Goal: Task Accomplishment & Management: Manage account settings

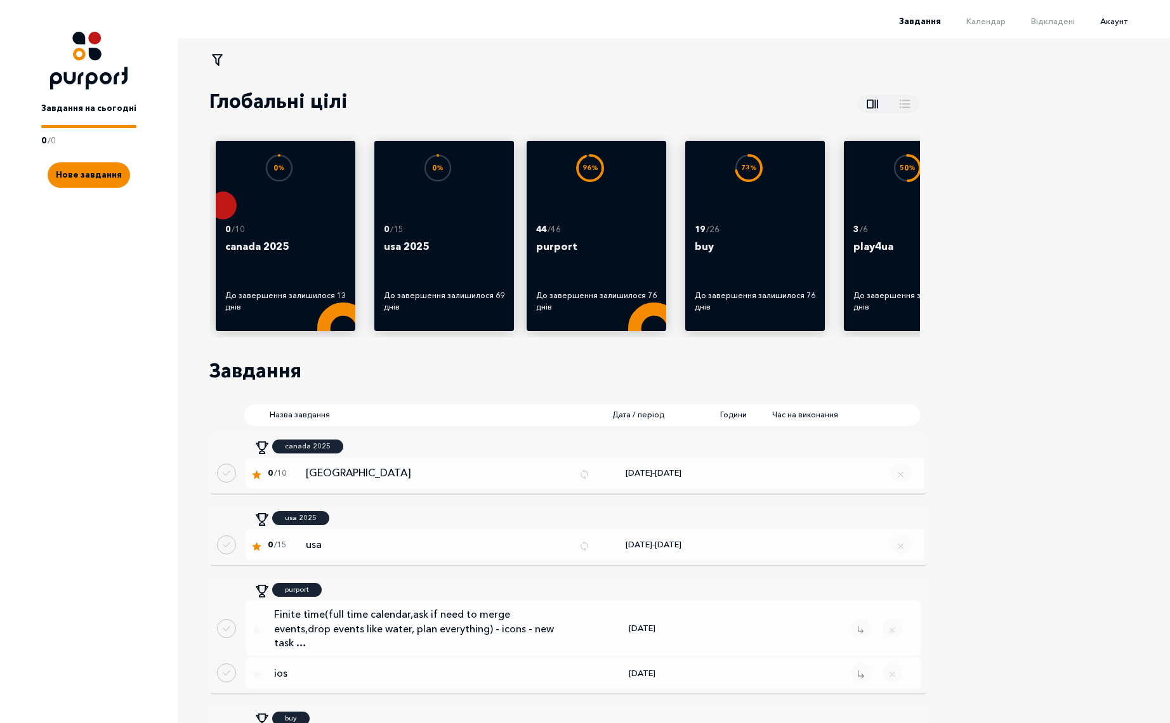
click at [1121, 23] on span "Акаунт" at bounding box center [1113, 21] width 27 height 10
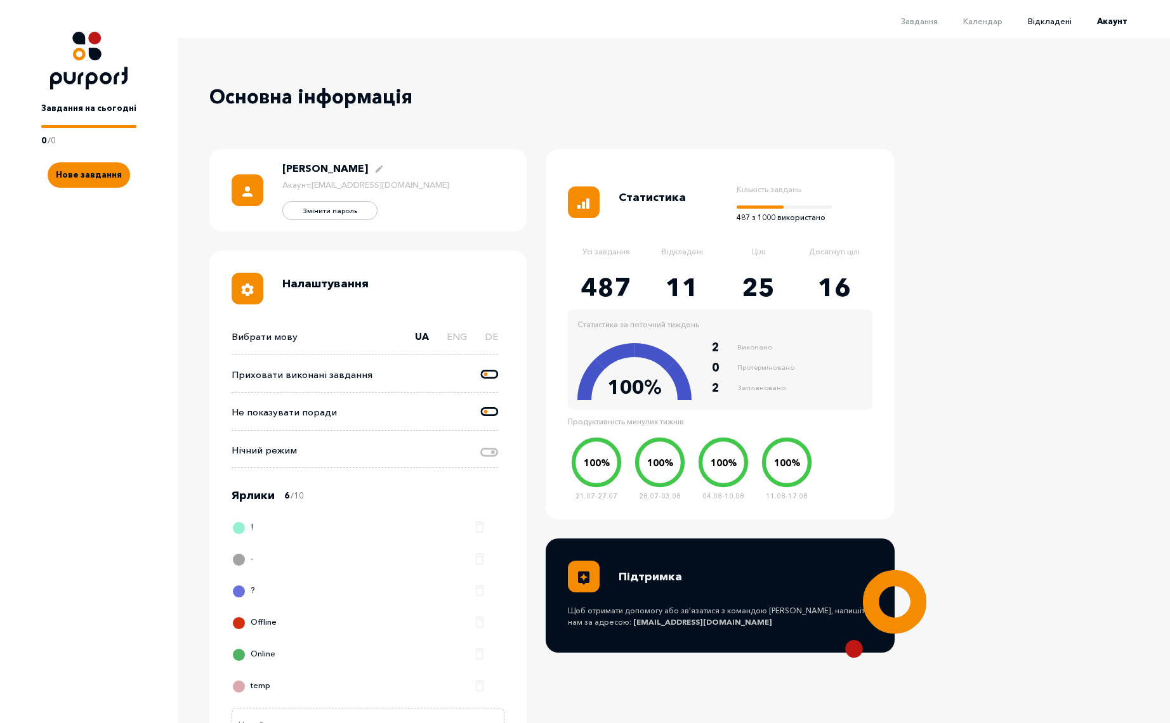
click at [1060, 22] on span "Відкладені" at bounding box center [1050, 21] width 44 height 10
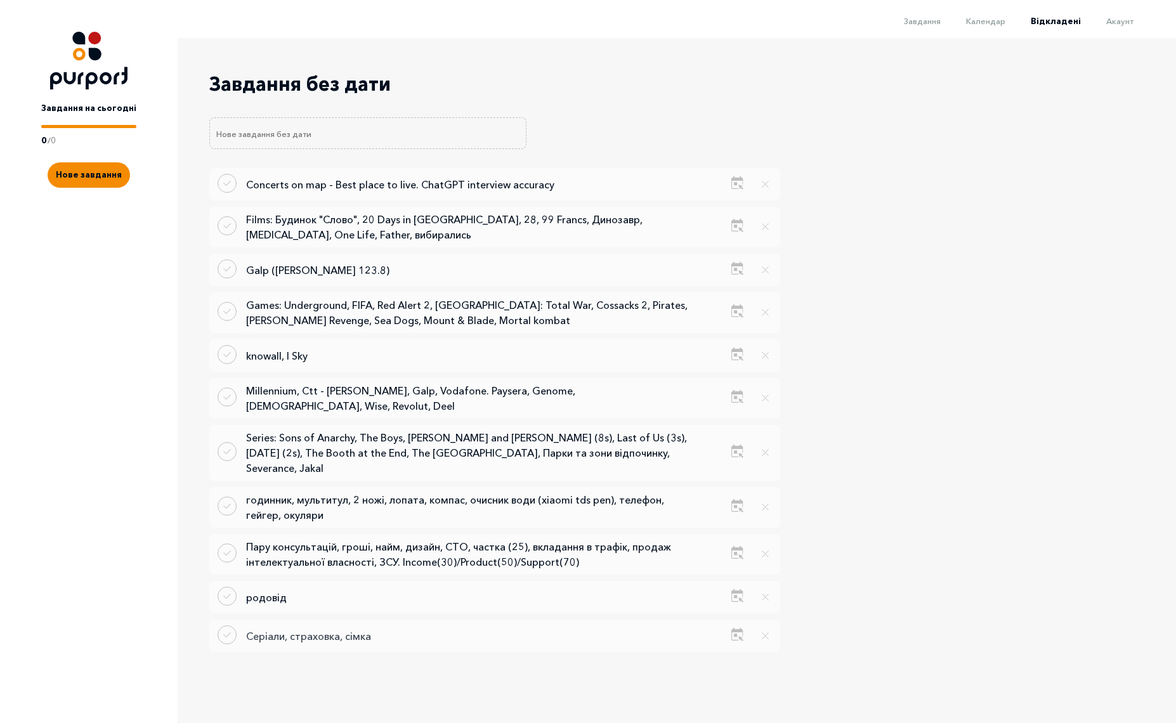
click at [303, 629] on p "Серіали, страховка, сімка" at bounding box center [468, 636] width 444 height 15
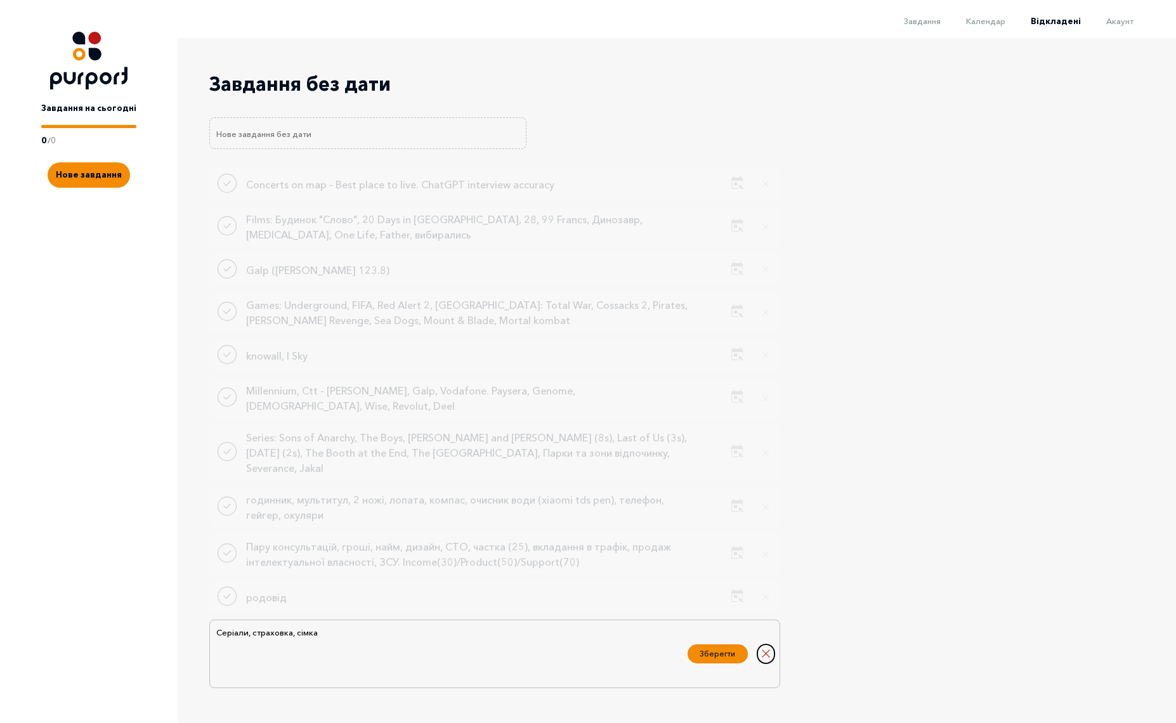
click at [763, 645] on button "Close delayed task" at bounding box center [766, 654] width 17 height 19
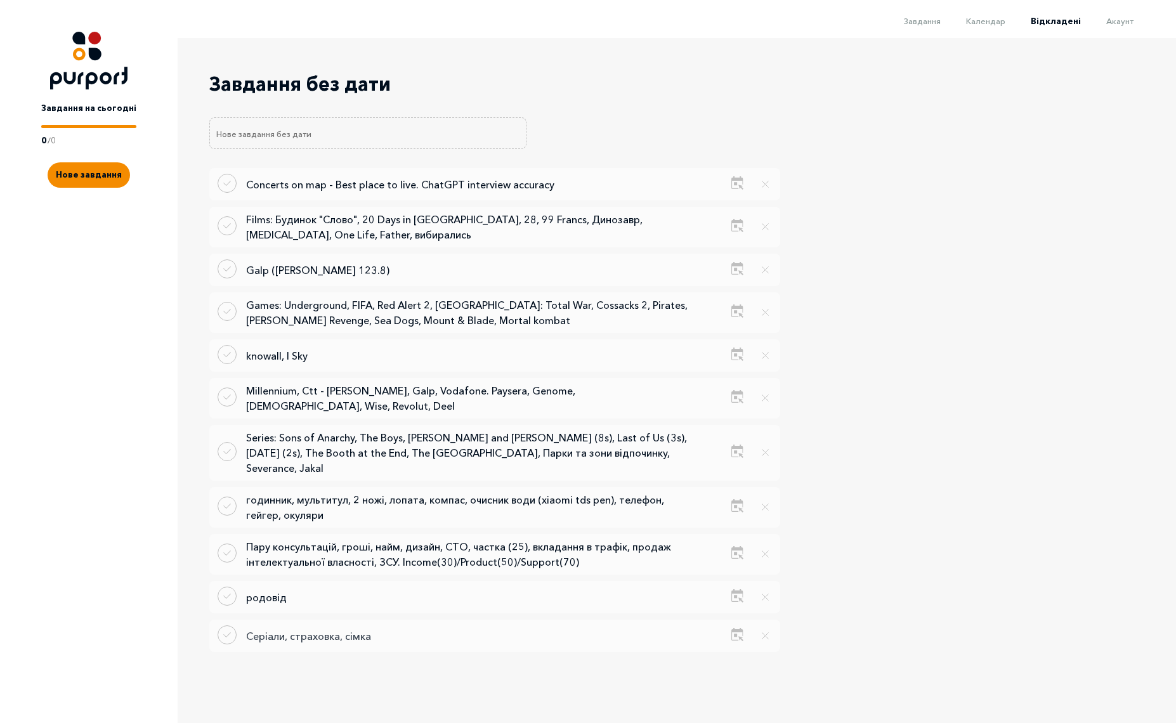
click at [291, 629] on p "Серіали, страховка, сімка" at bounding box center [468, 636] width 444 height 15
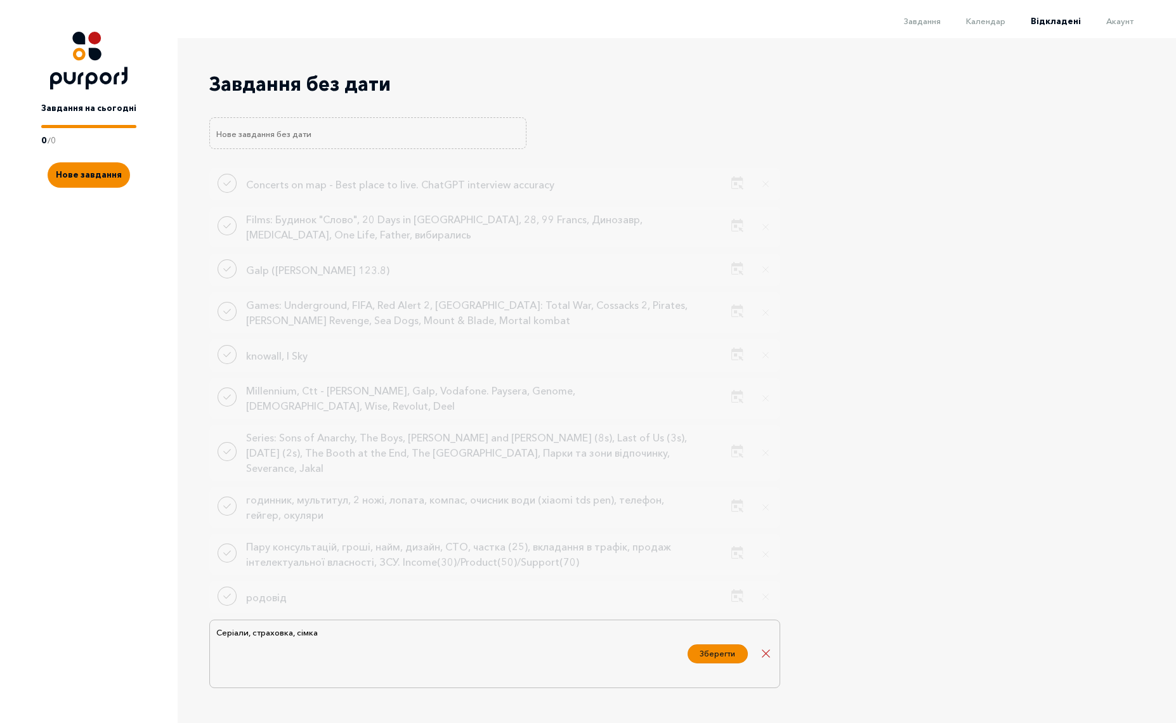
drag, startPoint x: 256, startPoint y: 611, endPoint x: 211, endPoint y: 608, distance: 44.5
click at [211, 620] on div "Серіали, страховка, сімка Зберегти" at bounding box center [494, 654] width 571 height 69
click at [252, 626] on textarea "Серіали, страховка, сімка" at bounding box center [448, 654] width 466 height 57
click at [254, 626] on textarea "Серіали, страховка, сімка" at bounding box center [448, 654] width 466 height 57
type textarea "страховка, сімка"
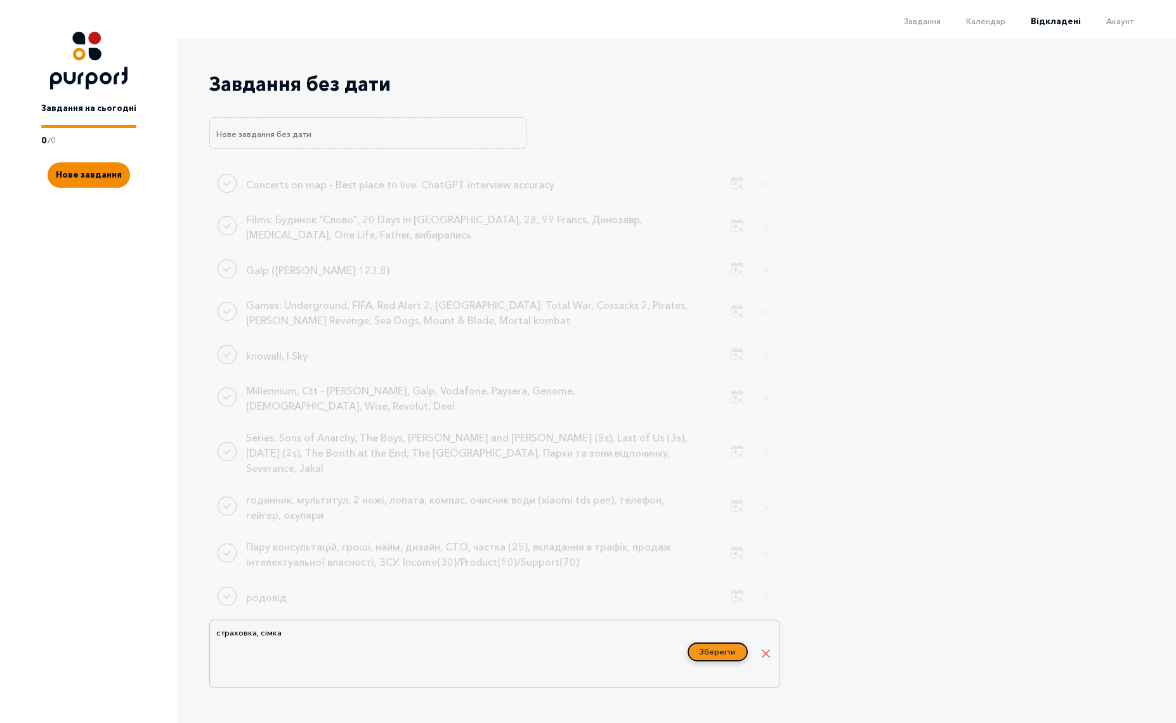
click at [718, 643] on button "Зберегти" at bounding box center [718, 652] width 60 height 19
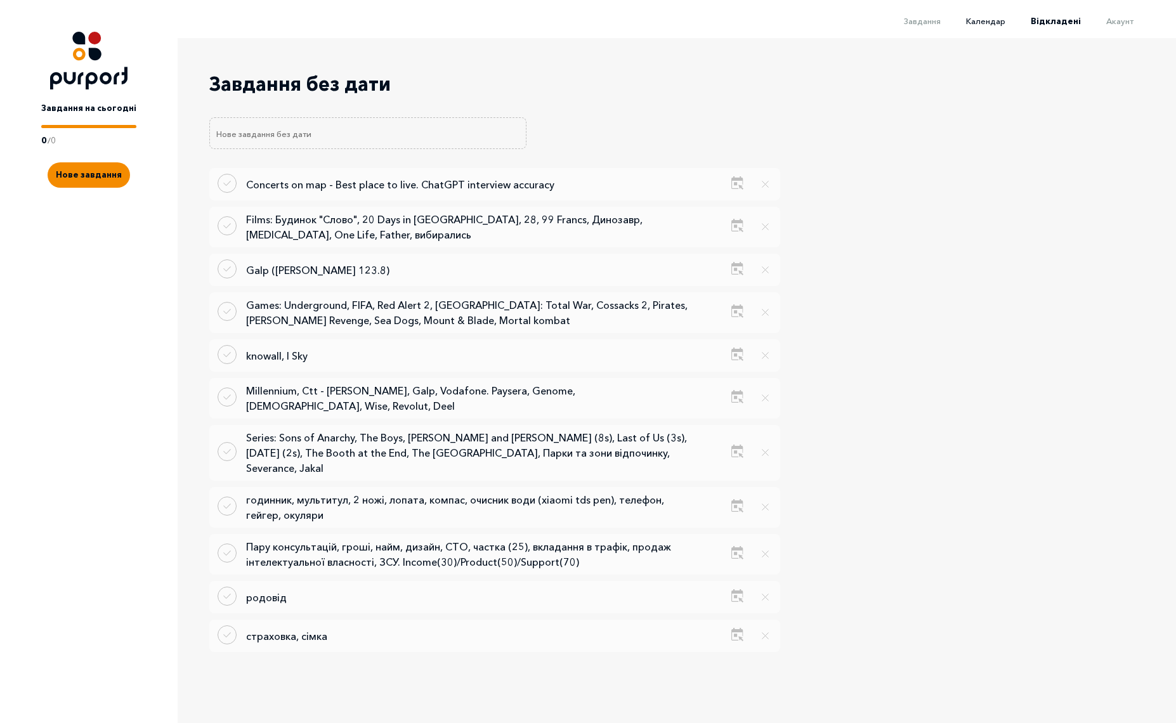
click at [982, 23] on span "Календар" at bounding box center [985, 21] width 39 height 10
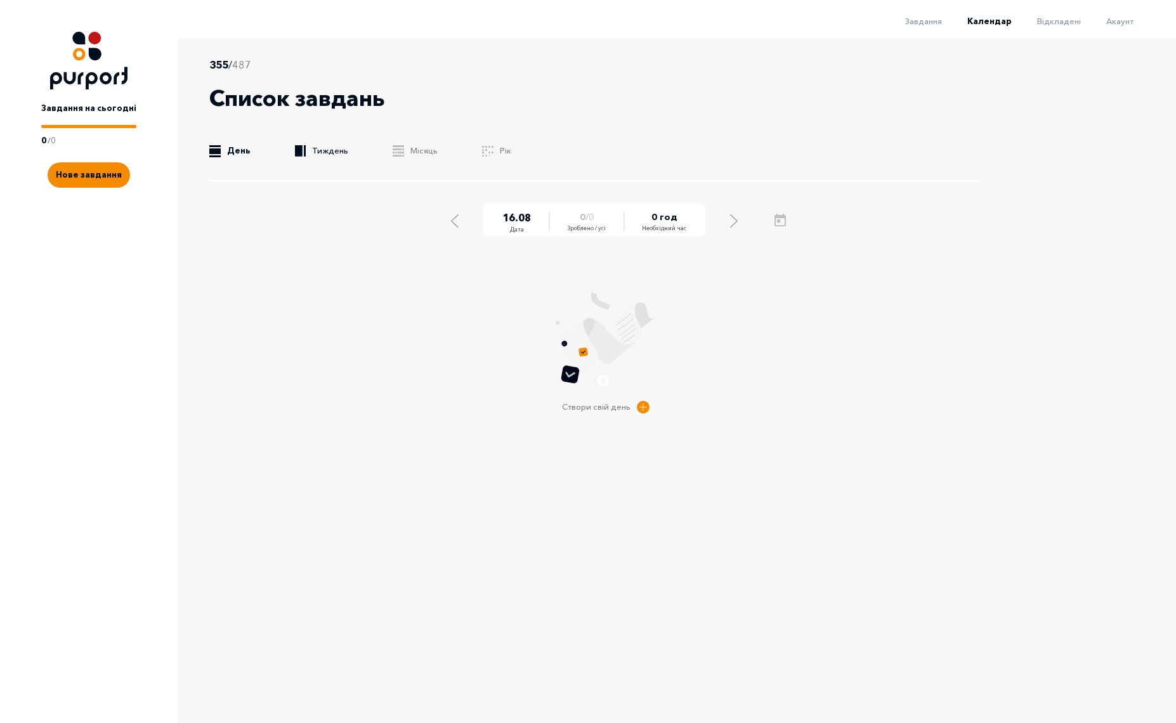
click at [319, 156] on link ".b{fill:#F48B00;} Тиждень" at bounding box center [321, 151] width 53 height 13
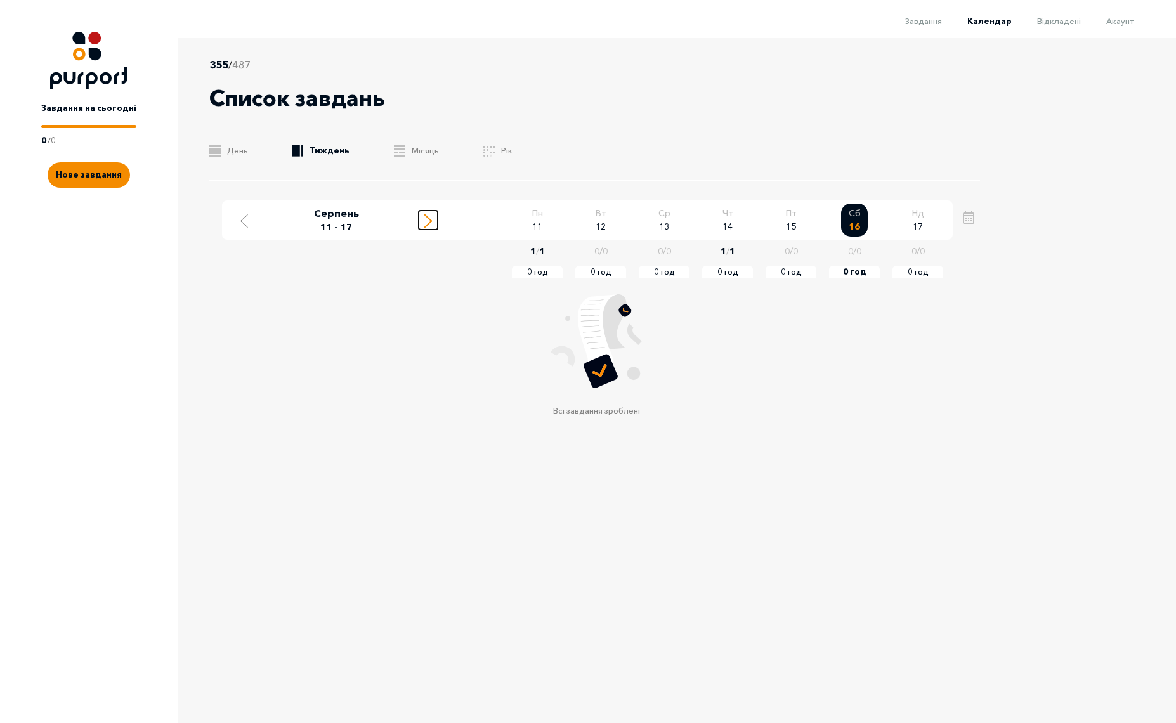
click at [428, 219] on icon "Move to next week" at bounding box center [429, 220] width 8 height 13
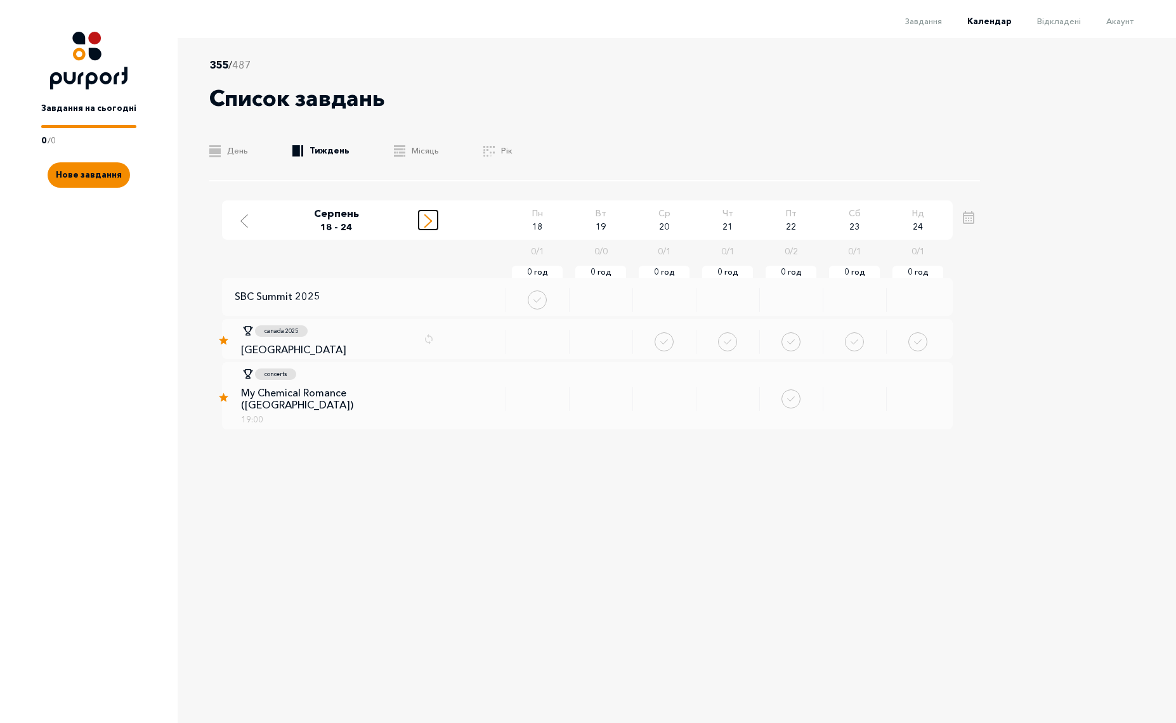
click at [428, 219] on icon "Move to next week" at bounding box center [429, 220] width 8 height 13
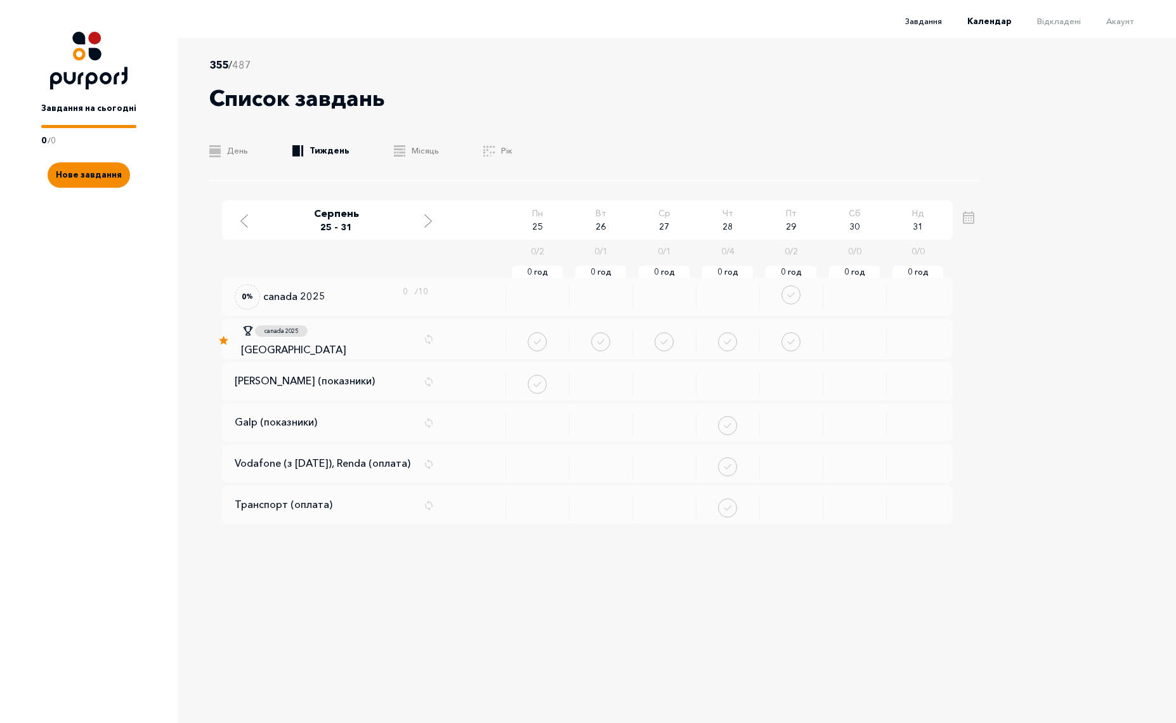
click at [932, 19] on span "Завдання" at bounding box center [924, 21] width 37 height 10
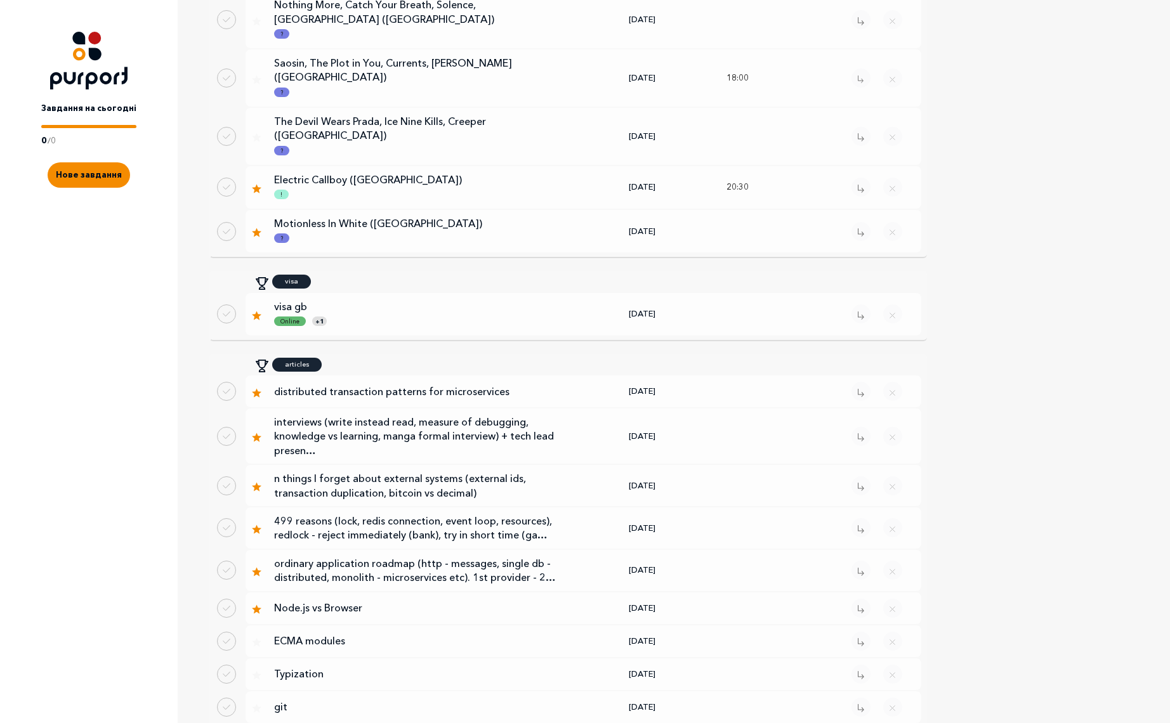
scroll to position [751, 0]
